Goal: Task Accomplishment & Management: Manage account settings

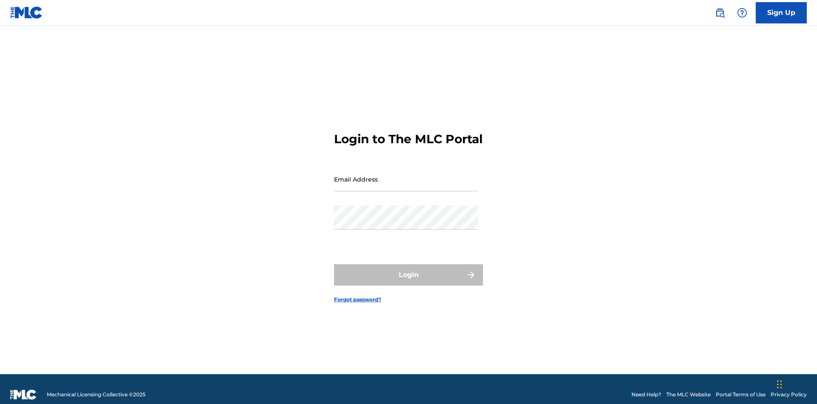
scroll to position [11, 0]
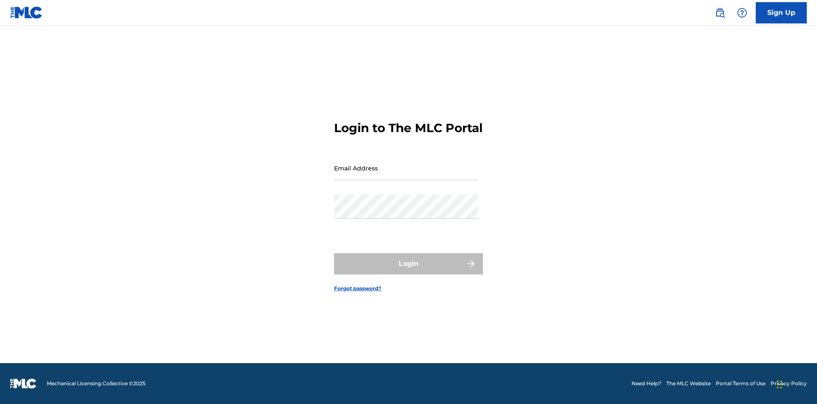
click at [406, 175] on input "Email Address" at bounding box center [406, 168] width 144 height 24
type input "[PERSON_NAME][EMAIL_ADDRESS][DOMAIN_NAME]"
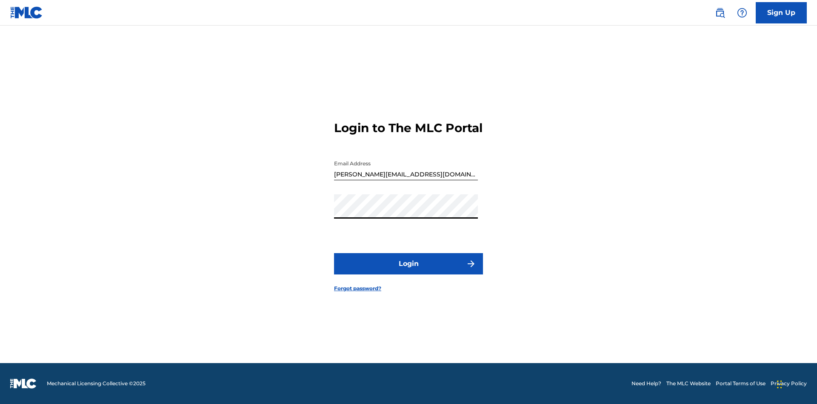
click at [409, 271] on button "Login" at bounding box center [408, 263] width 149 height 21
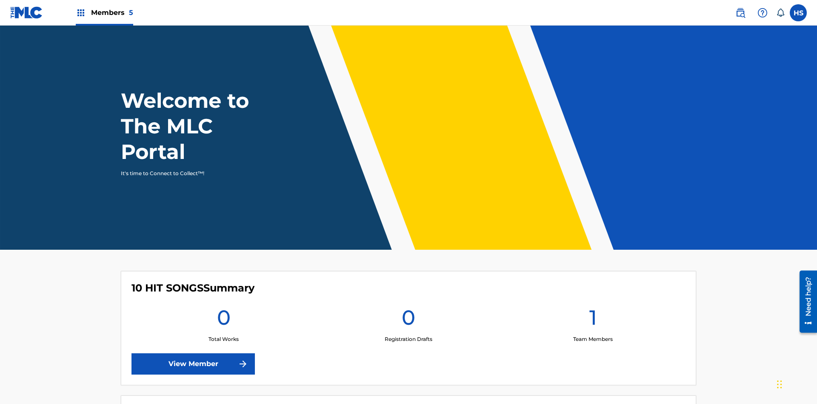
click at [104, 12] on span "Members 5" at bounding box center [112, 13] width 42 height 10
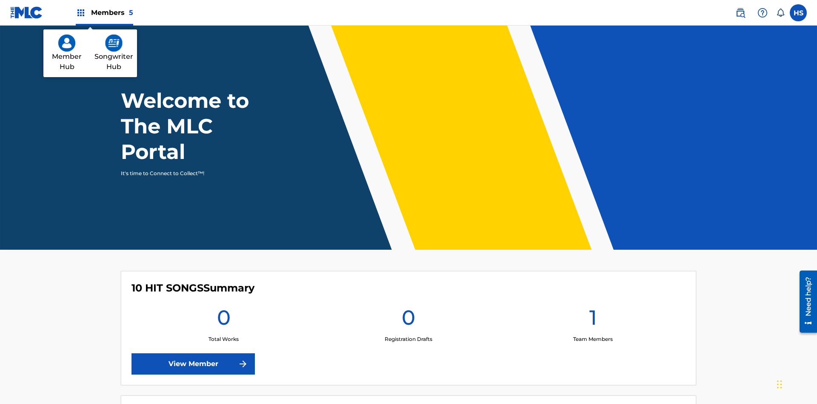
click at [114, 43] on img at bounding box center [113, 42] width 17 height 17
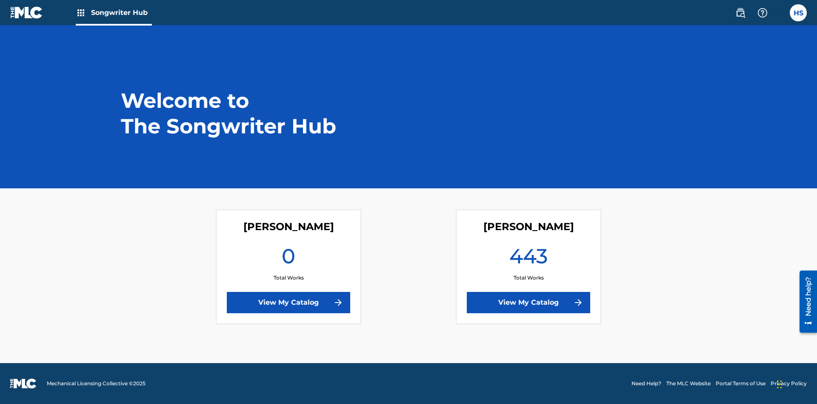
click at [289, 302] on link "View My Catalog" at bounding box center [288, 302] width 123 height 21
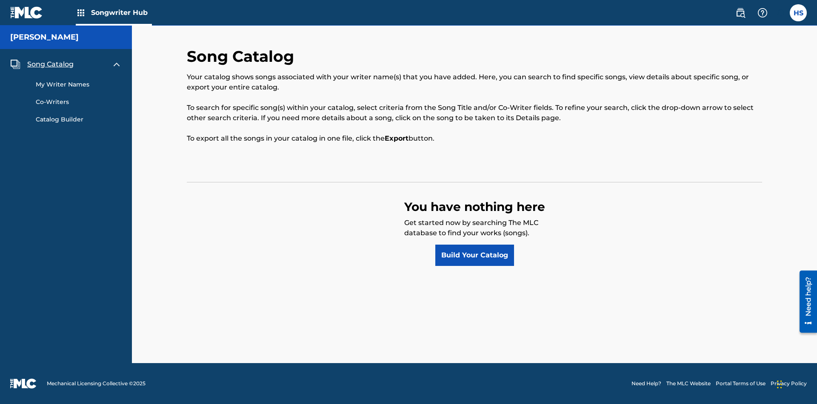
click at [50, 64] on span "Song Catalog" at bounding box center [50, 64] width 46 height 10
click at [475, 255] on link "Build Your Catalog" at bounding box center [474, 254] width 79 height 21
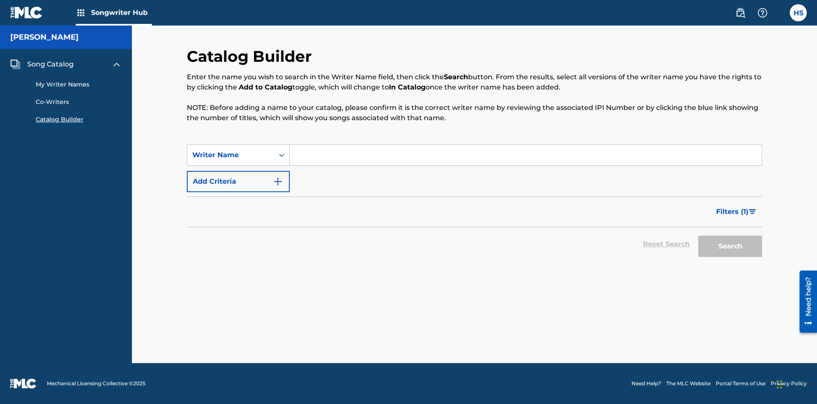
click at [238, 181] on button "Add Criteria" at bounding box center [238, 181] width 103 height 21
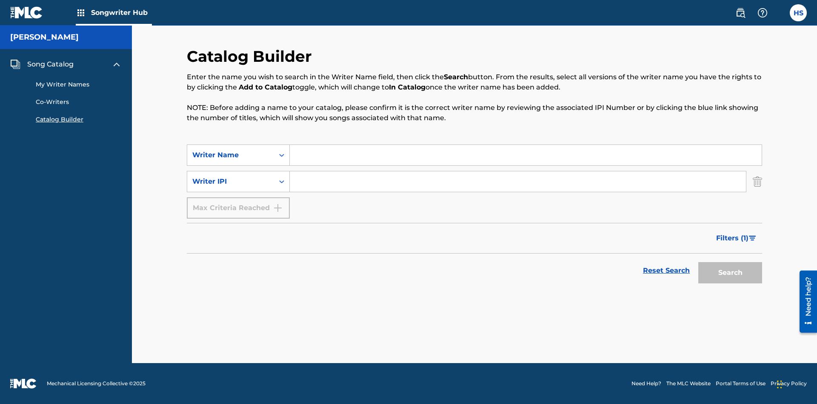
click at [526, 155] on input "Search Form" at bounding box center [526, 155] width 472 height 20
type input "NATALIE NICOLE HEMBY"
click at [518, 181] on input "Search Form" at bounding box center [518, 181] width 456 height 20
type input "00196748412"
click at [730, 272] on button "Search" at bounding box center [731, 272] width 64 height 21
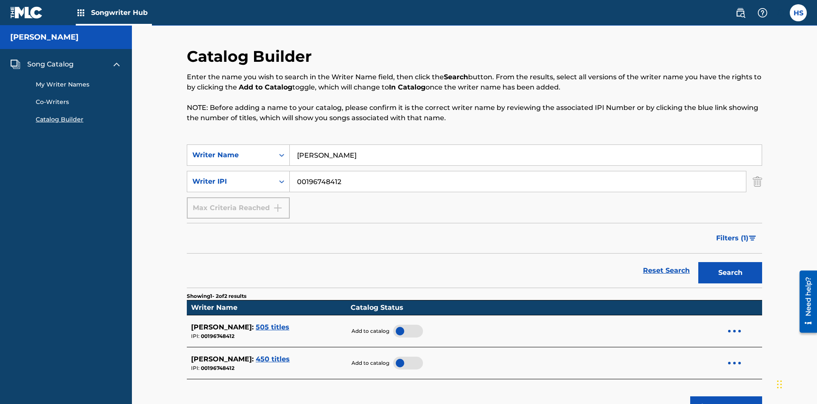
scroll to position [137, 0]
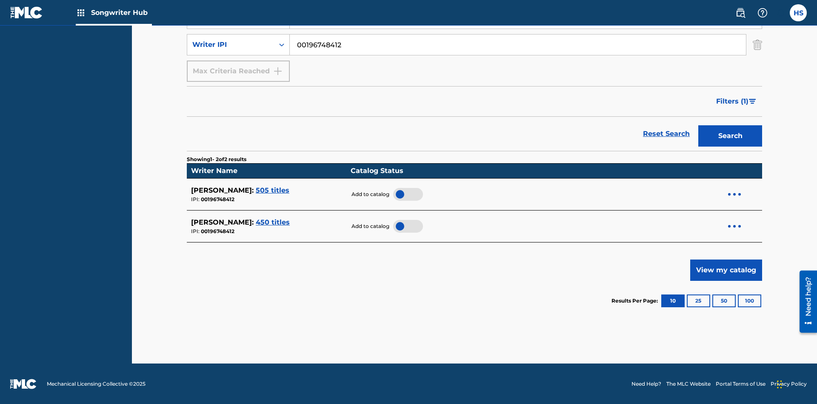
click at [404, 194] on div at bounding box center [408, 194] width 30 height 13
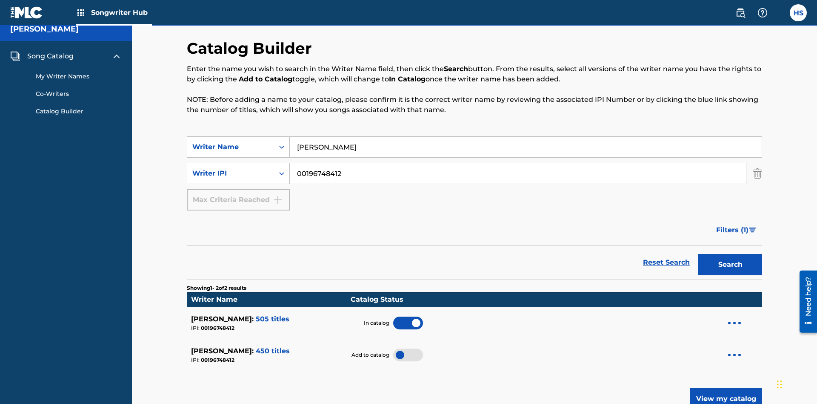
click at [50, 56] on span "Song Catalog" at bounding box center [50, 56] width 46 height 10
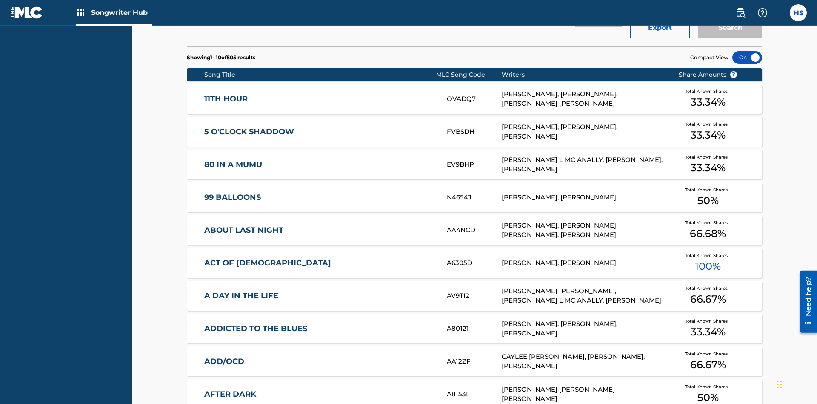
scroll to position [268, 0]
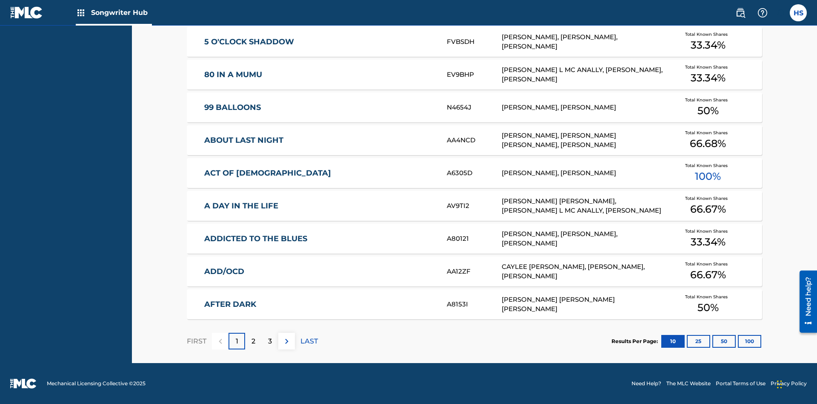
click at [738, 341] on button "100" at bounding box center [749, 341] width 23 height 13
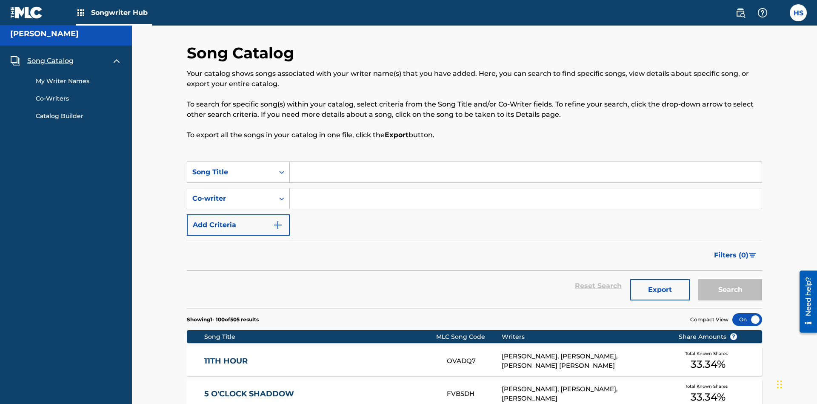
scroll to position [3305, 0]
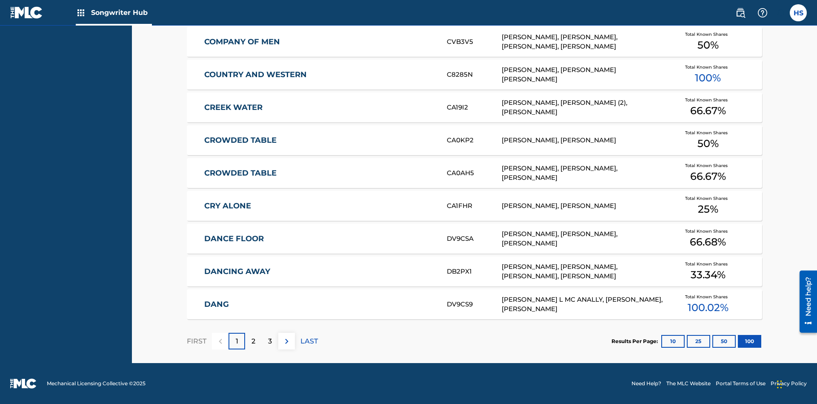
click at [196, 341] on p "FIRST" at bounding box center [197, 341] width 20 height 10
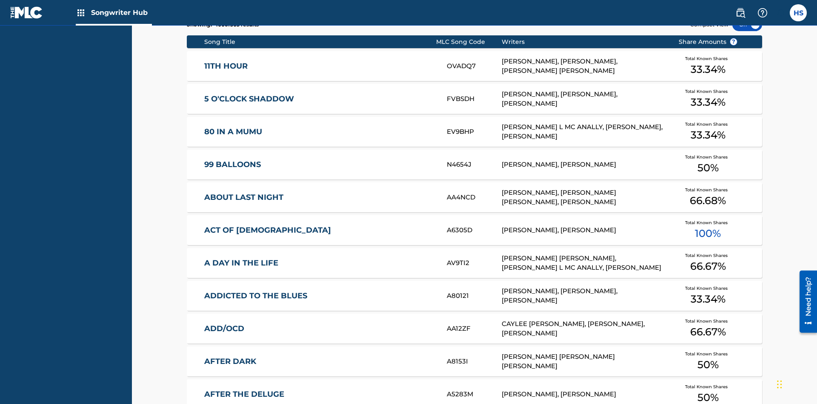
scroll to position [268, 0]
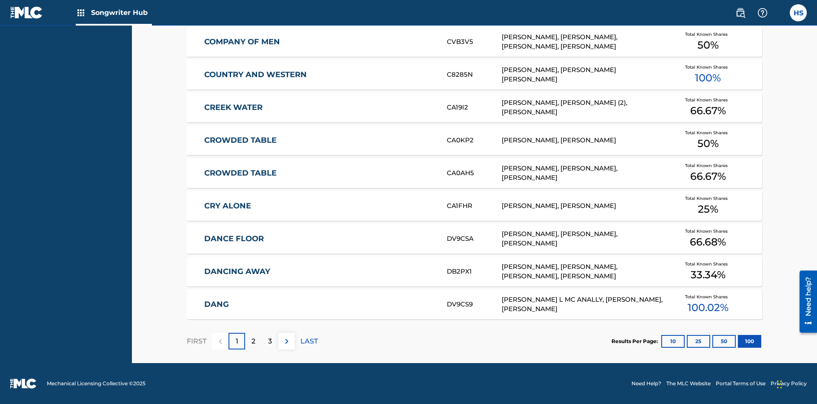
click at [286, 341] on img at bounding box center [287, 341] width 10 height 10
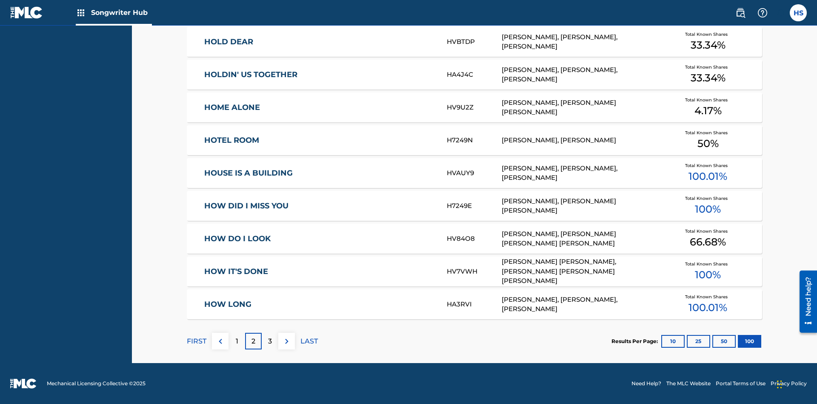
click at [286, 341] on img at bounding box center [287, 341] width 10 height 10
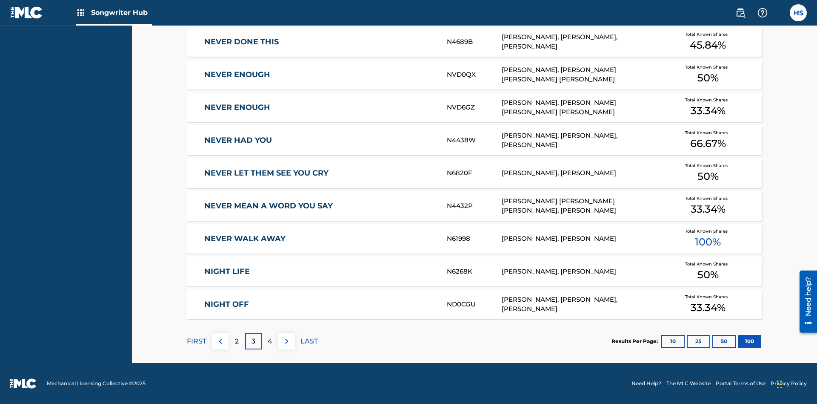
click at [286, 341] on img at bounding box center [287, 341] width 10 height 10
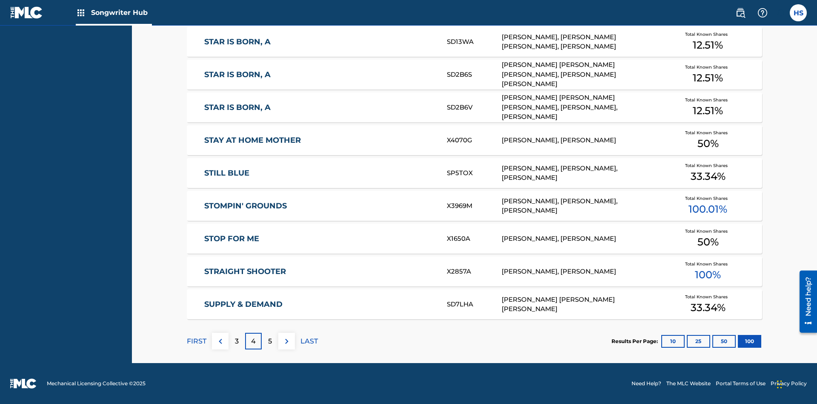
click at [286, 341] on img at bounding box center [287, 341] width 10 height 10
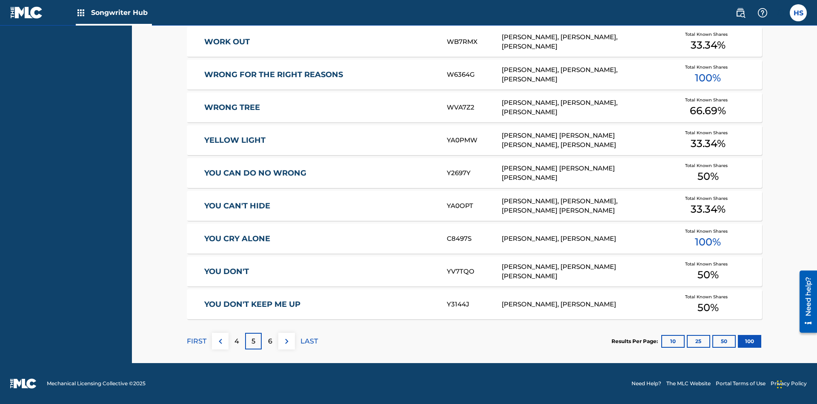
click at [286, 341] on img at bounding box center [287, 341] width 10 height 10
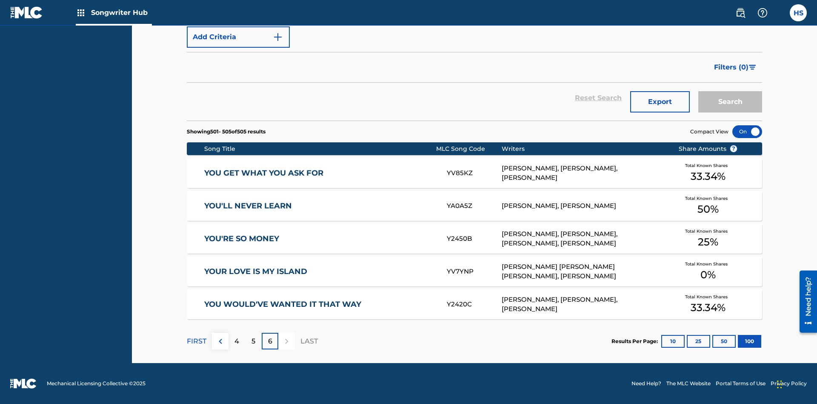
scroll to position [29, 0]
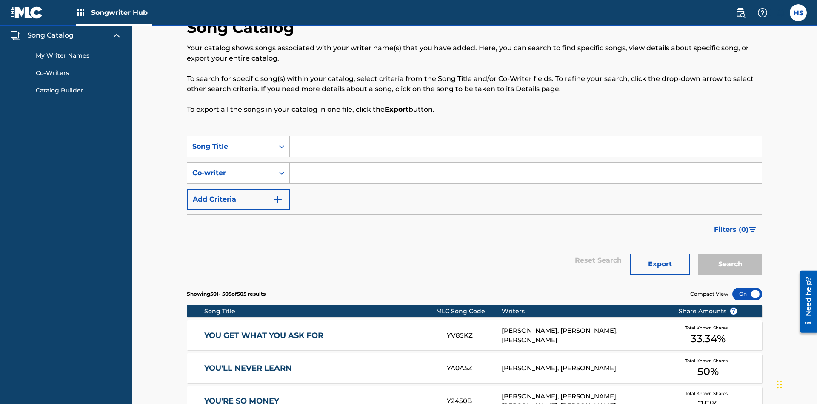
click at [79, 55] on link "My Writer Names" at bounding box center [79, 55] width 86 height 9
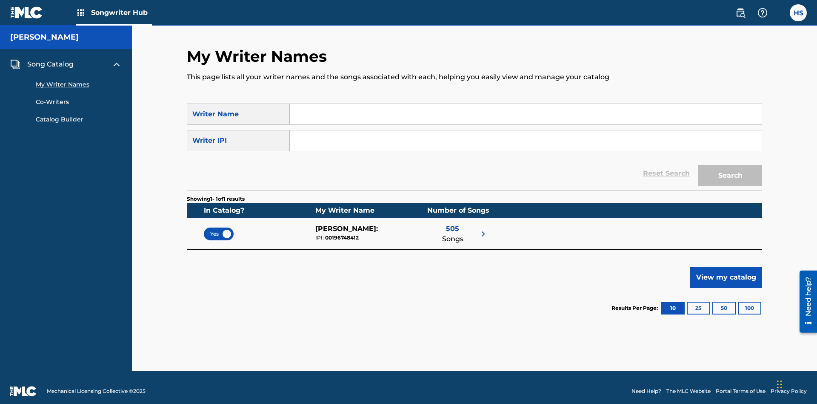
scroll to position [8, 0]
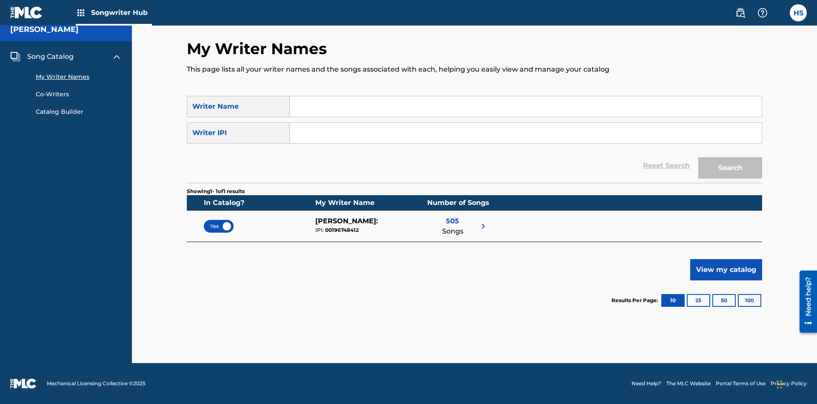
click at [219, 226] on span "Yes" at bounding box center [218, 226] width 17 height 8
click at [219, 226] on span "No" at bounding box center [219, 226] width 16 height 8
click at [50, 57] on span "Song Catalog" at bounding box center [50, 57] width 46 height 10
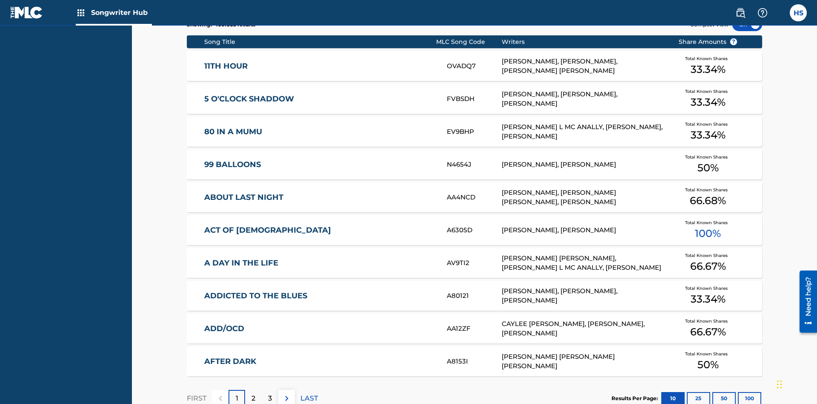
scroll to position [29, 0]
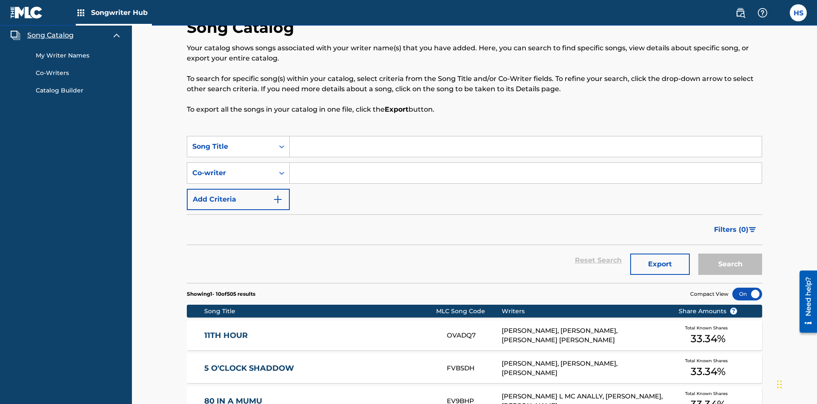
click at [79, 55] on link "My Writer Names" at bounding box center [79, 55] width 86 height 9
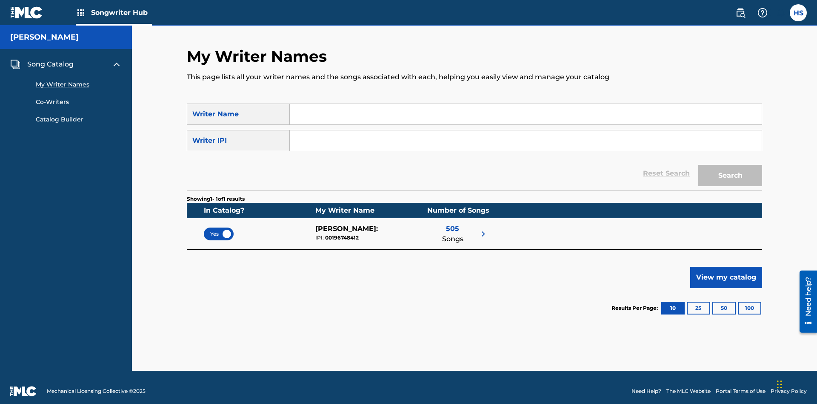
scroll to position [8, 0]
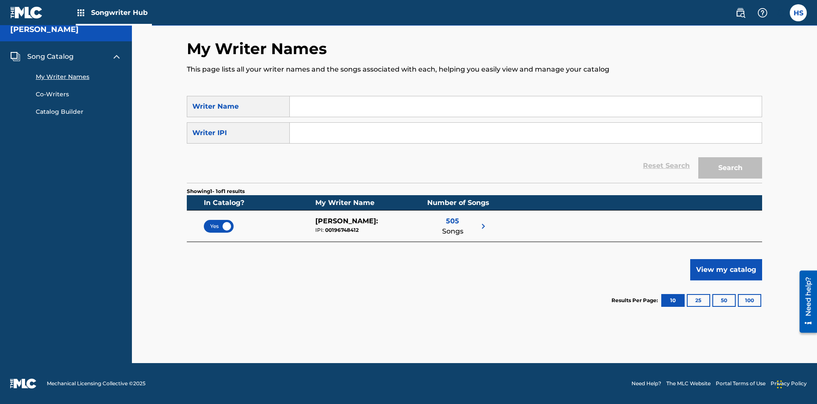
click at [219, 226] on span "Yes" at bounding box center [218, 226] width 17 height 8
click at [50, 57] on span "Song Catalog" at bounding box center [50, 57] width 46 height 10
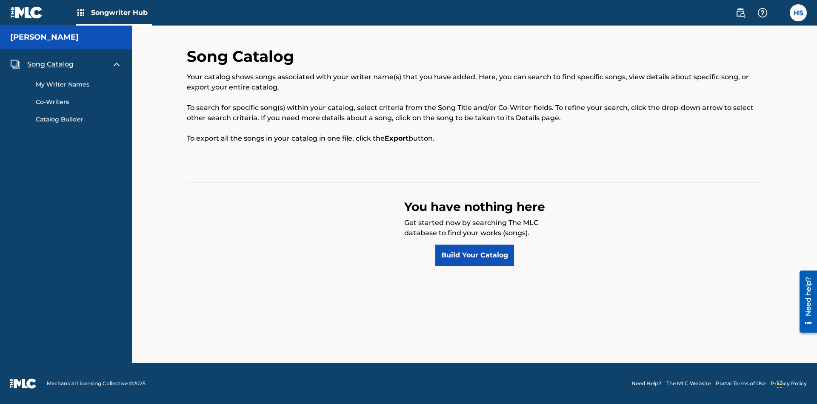
click at [475, 255] on link "Build Your Catalog" at bounding box center [474, 254] width 79 height 21
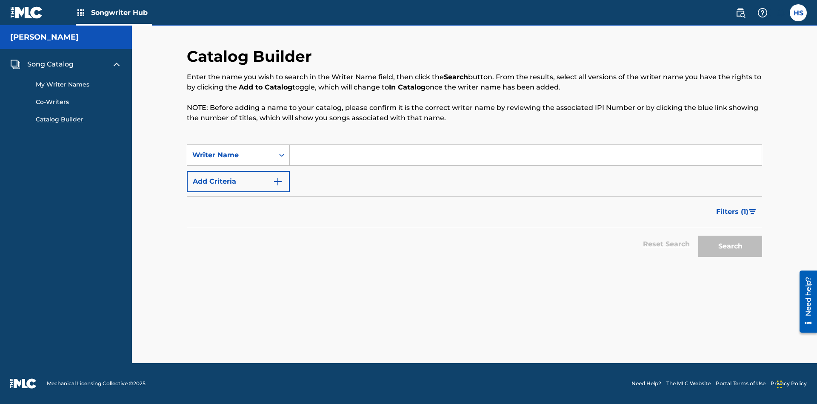
click at [238, 181] on button "Add Criteria" at bounding box center [238, 181] width 103 height 21
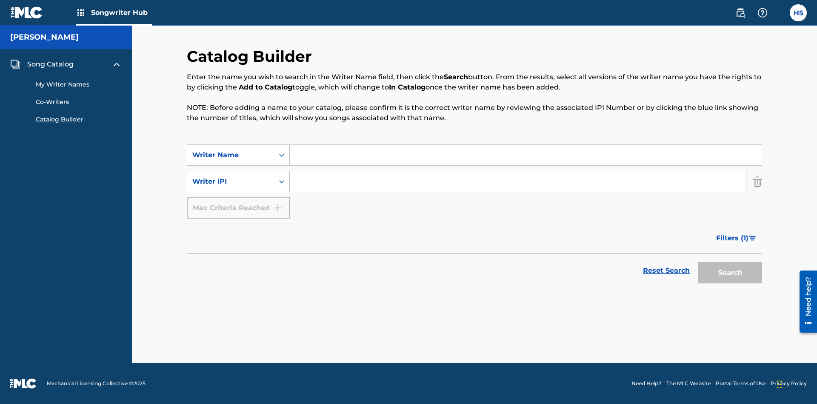
click at [526, 155] on input "Search Form" at bounding box center [526, 155] width 472 height 20
type input "NATALIE NICOLE HEMBY"
click at [518, 181] on input "Search Form" at bounding box center [518, 181] width 456 height 20
type input "00196748412"
click at [730, 272] on button "Search" at bounding box center [731, 272] width 64 height 21
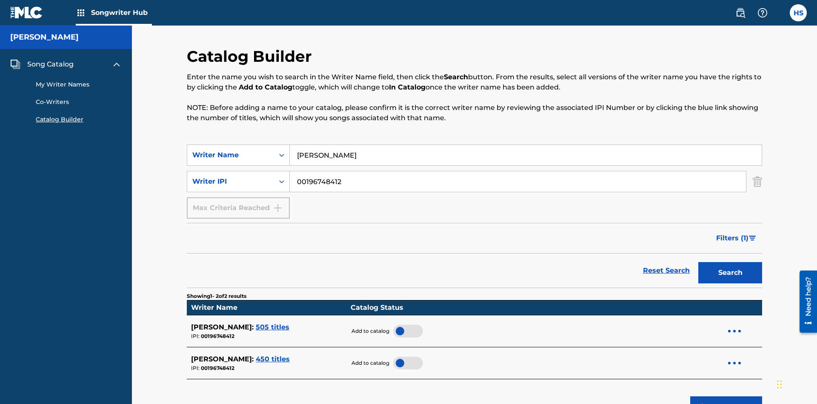
scroll to position [137, 0]
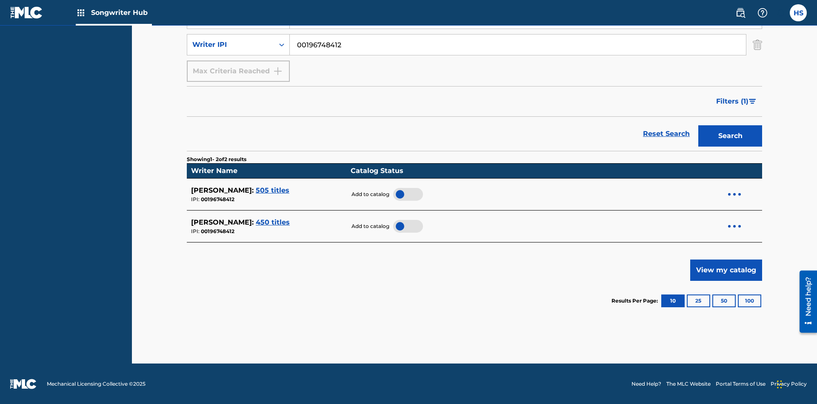
click at [404, 194] on div at bounding box center [408, 194] width 30 height 13
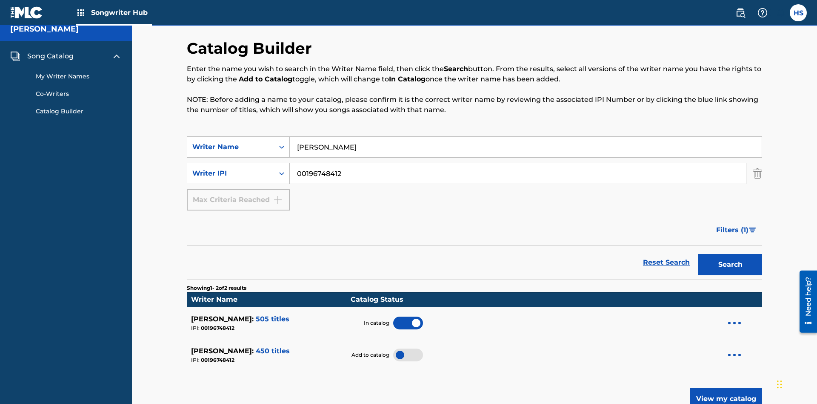
click at [50, 56] on span "Song Catalog" at bounding box center [50, 56] width 46 height 10
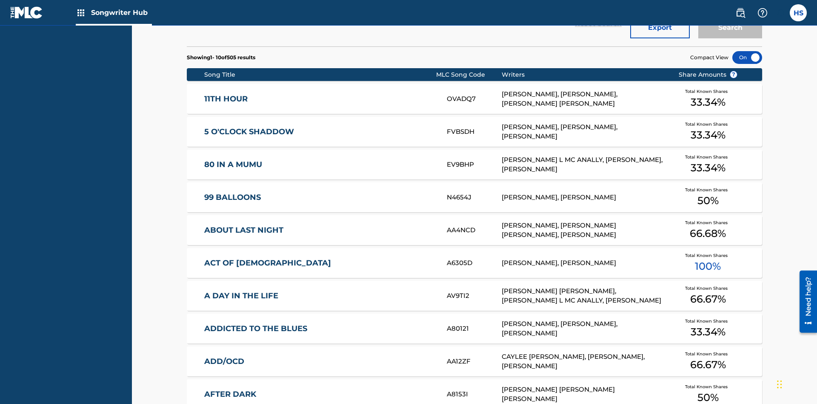
scroll to position [268, 0]
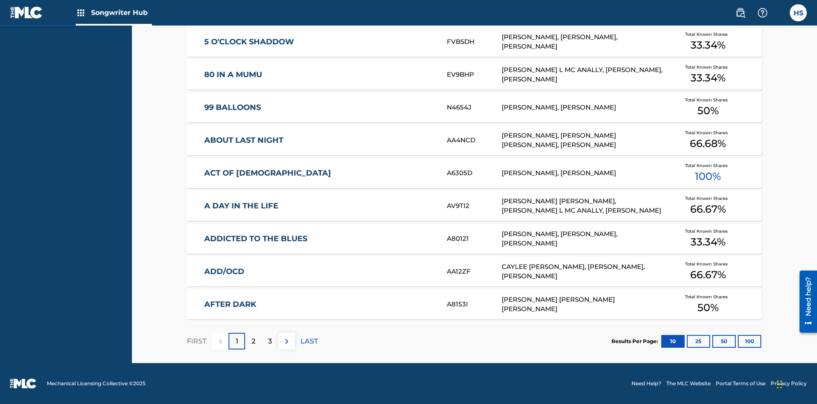
click at [738, 341] on button "100" at bounding box center [749, 341] width 23 height 13
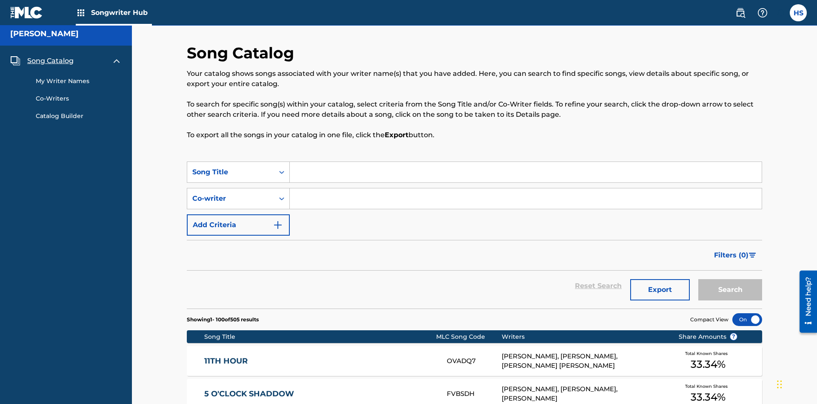
scroll to position [3305, 0]
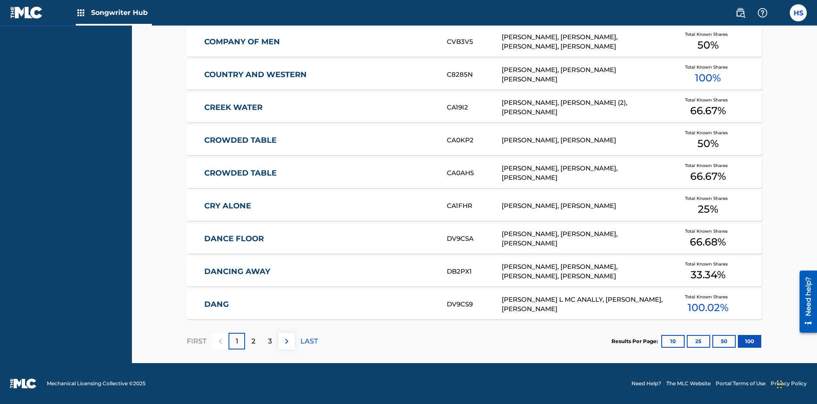
click at [196, 341] on p "FIRST" at bounding box center [197, 341] width 20 height 10
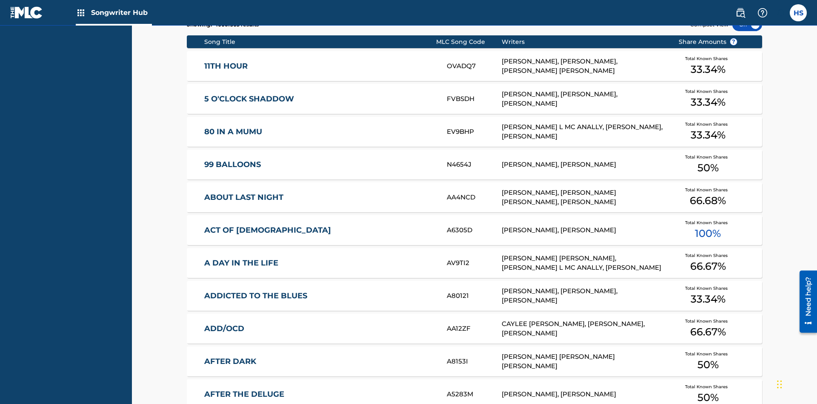
scroll to position [268, 0]
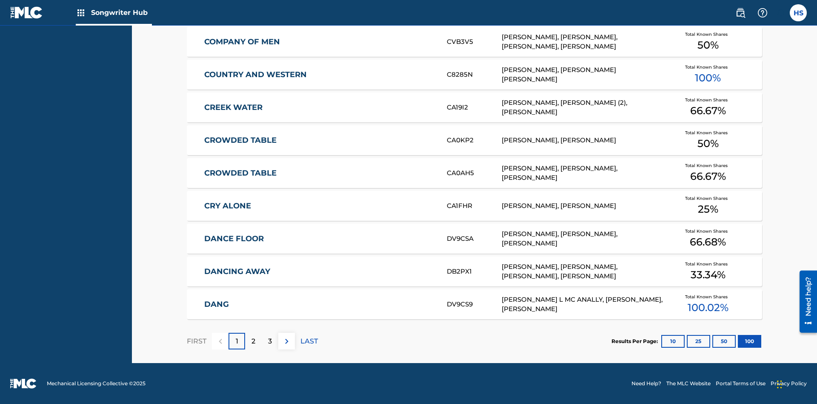
click at [286, 341] on img at bounding box center [287, 341] width 10 height 10
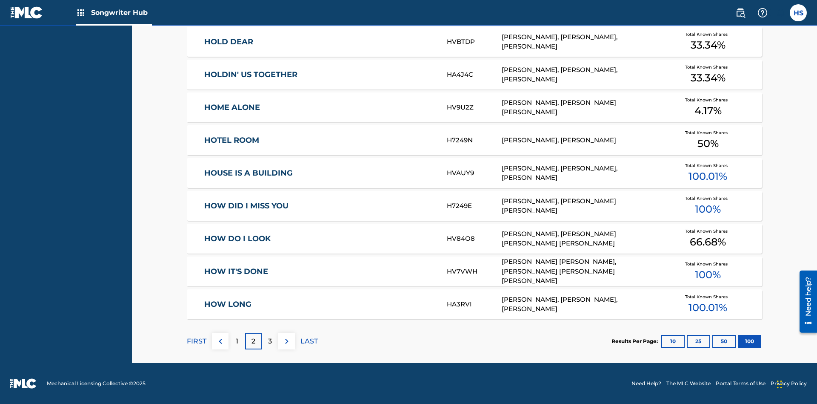
click at [286, 341] on img at bounding box center [287, 341] width 10 height 10
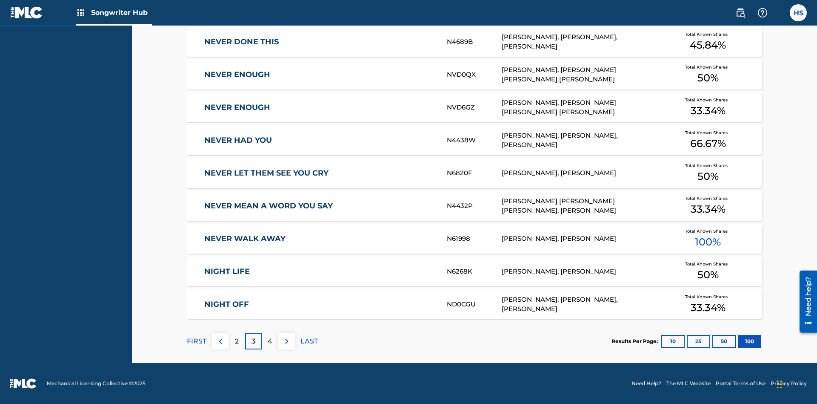
click at [286, 341] on img at bounding box center [287, 341] width 10 height 10
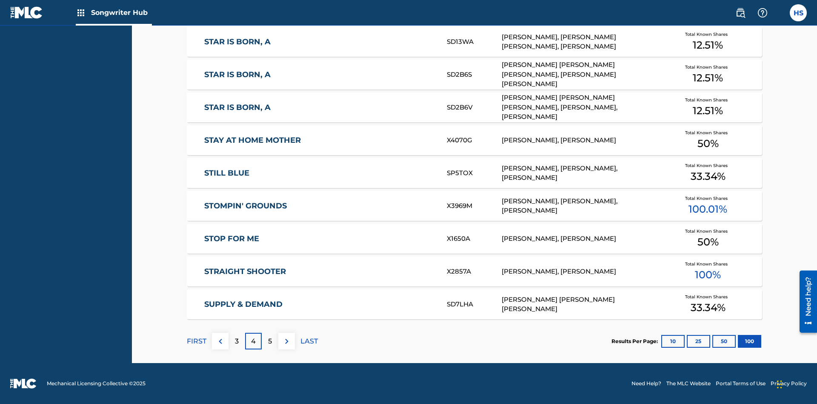
click at [286, 341] on img at bounding box center [287, 341] width 10 height 10
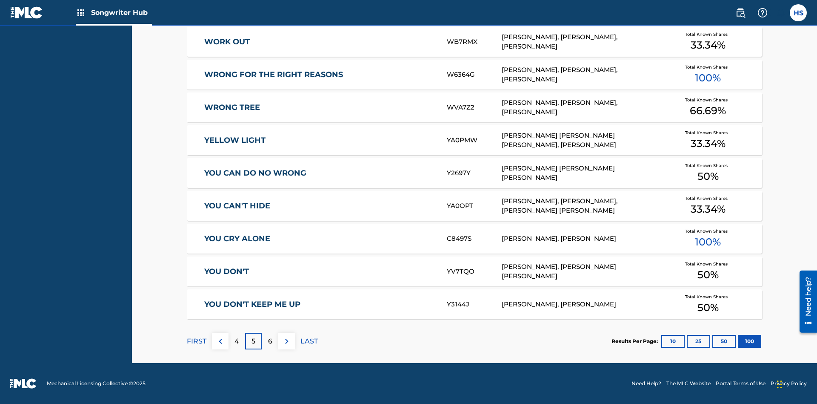
click at [286, 341] on img at bounding box center [287, 341] width 10 height 10
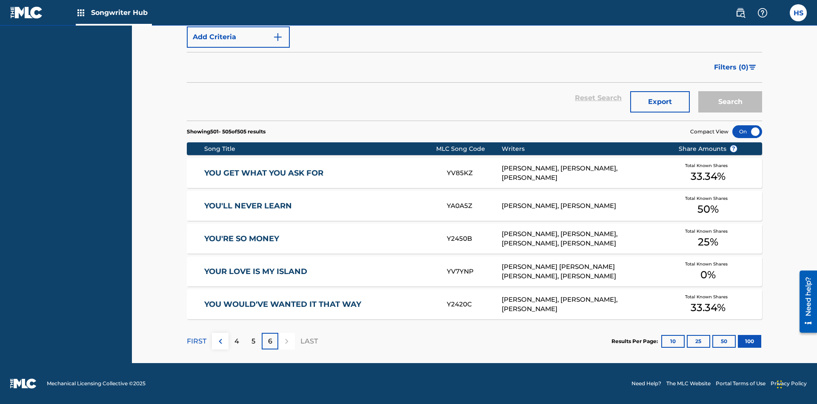
scroll to position [29, 0]
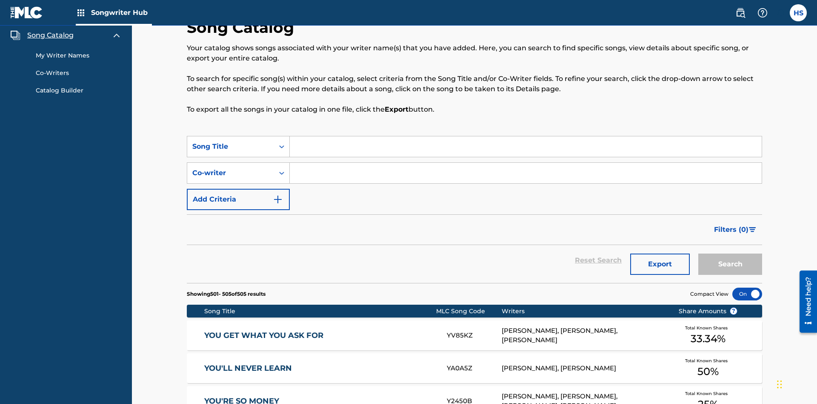
click at [79, 55] on link "My Writer Names" at bounding box center [79, 55] width 86 height 9
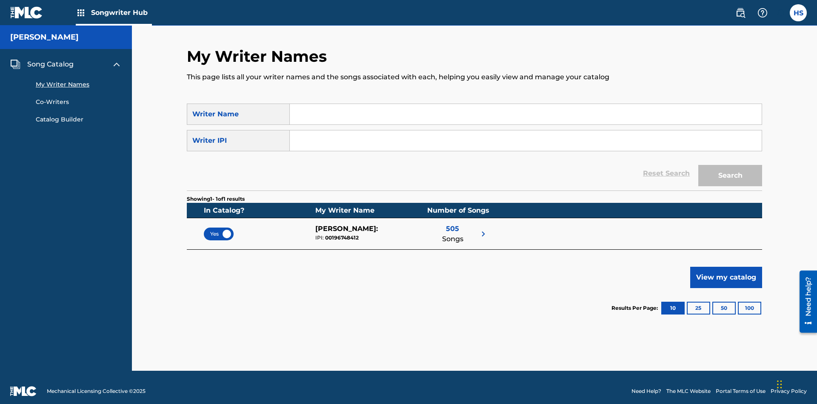
scroll to position [8, 0]
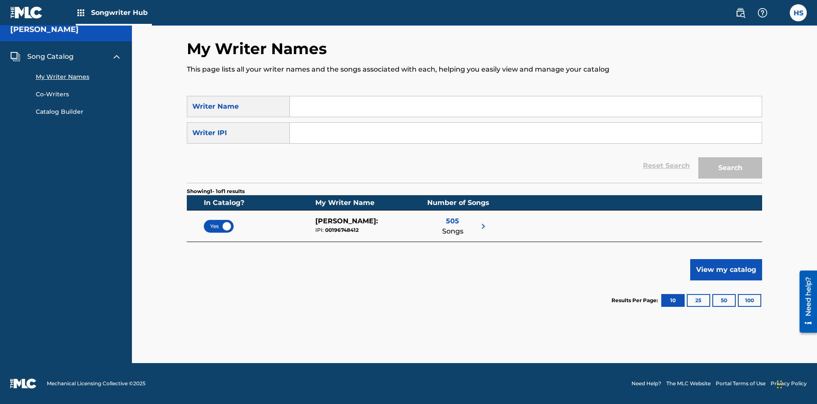
click at [526, 106] on input "Search Form" at bounding box center [526, 106] width 472 height 20
type input "NATALIE NICOLE HEMBY"
click at [526, 133] on input "Search Form" at bounding box center [526, 133] width 472 height 20
type input "00196748412"
click at [730, 168] on button "Search" at bounding box center [731, 167] width 64 height 21
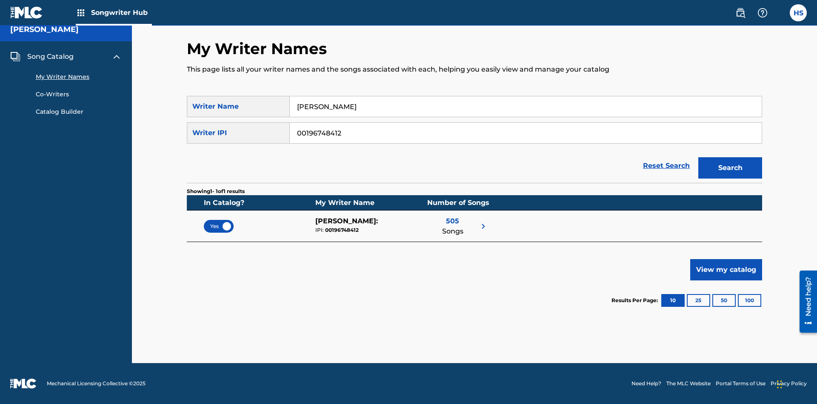
scroll to position [0, 0]
